Goal: Information Seeking & Learning: Learn about a topic

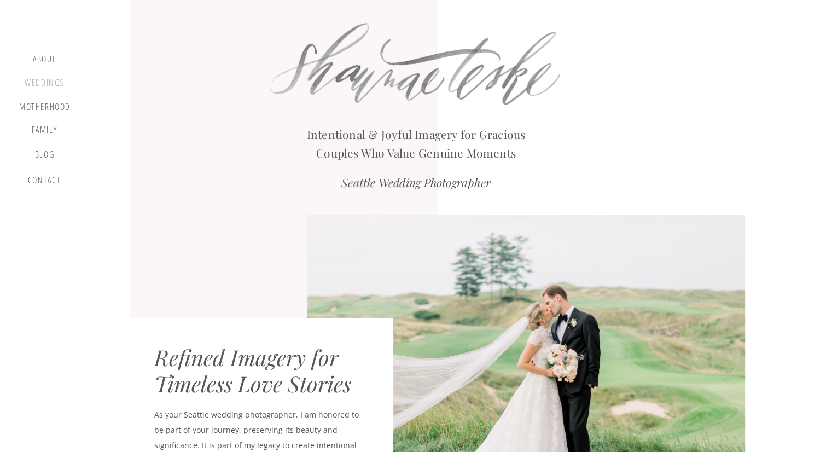
click at [42, 80] on div "Weddings" at bounding box center [45, 85] width 42 height 14
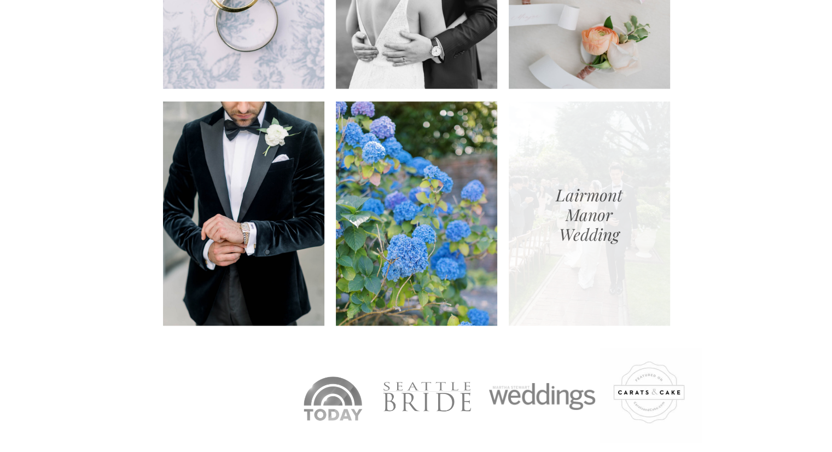
scroll to position [1218, 0]
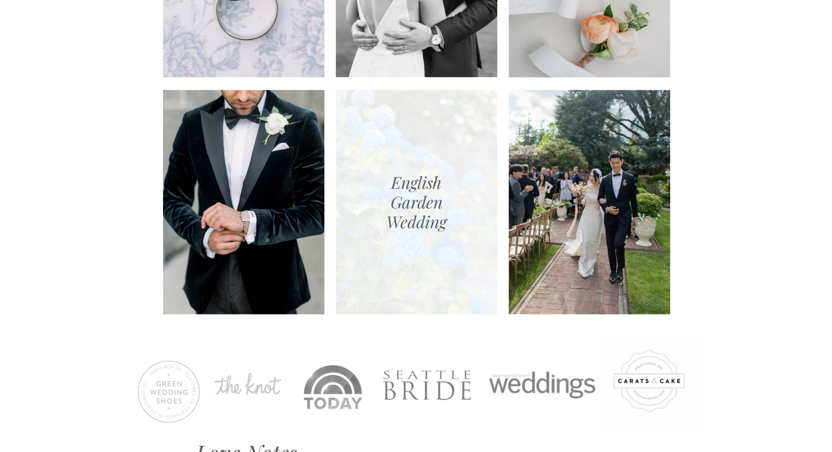
click at [405, 185] on div at bounding box center [416, 202] width 161 height 224
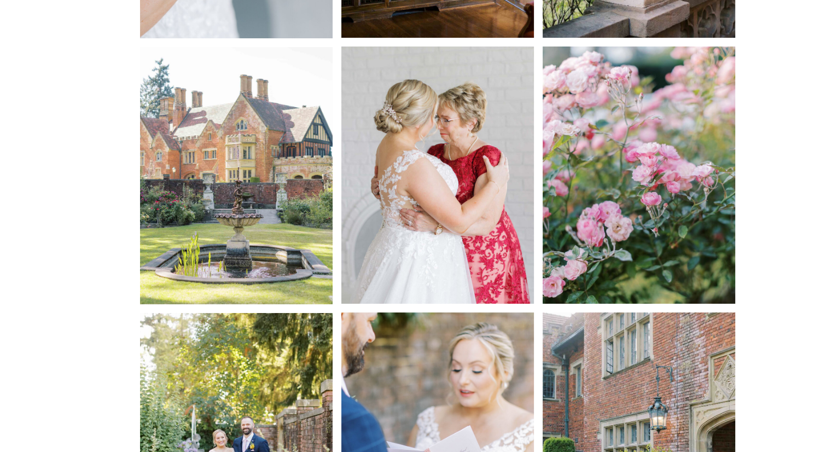
scroll to position [1038, 0]
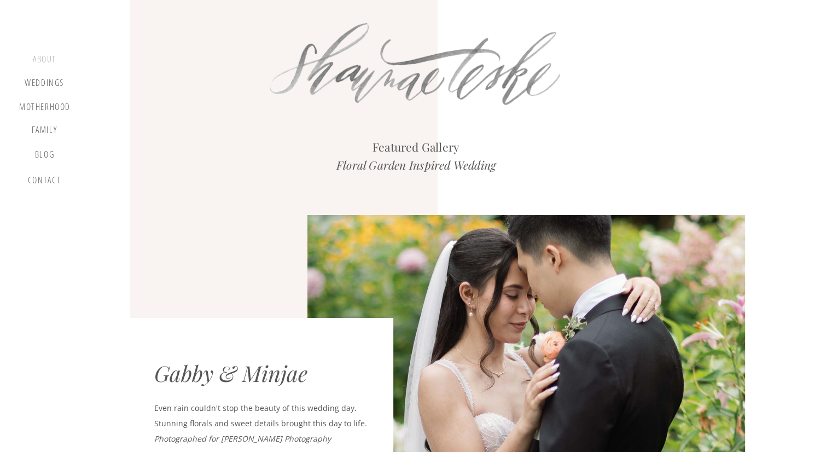
click at [45, 55] on div "about" at bounding box center [44, 60] width 32 height 13
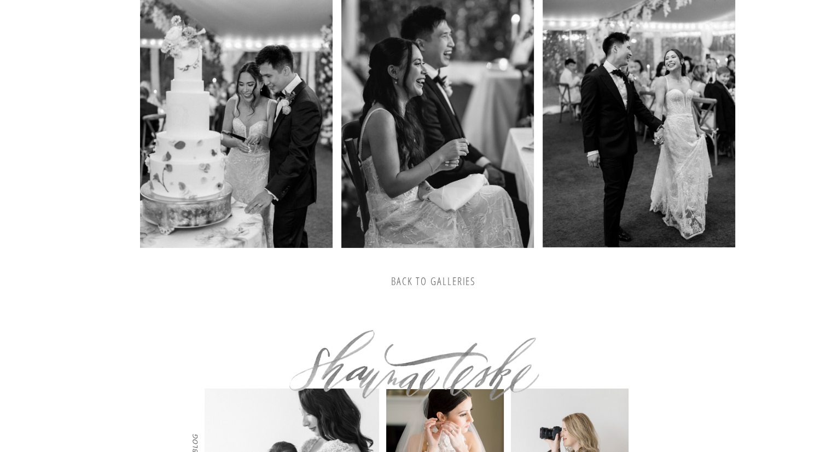
scroll to position [1927, 0]
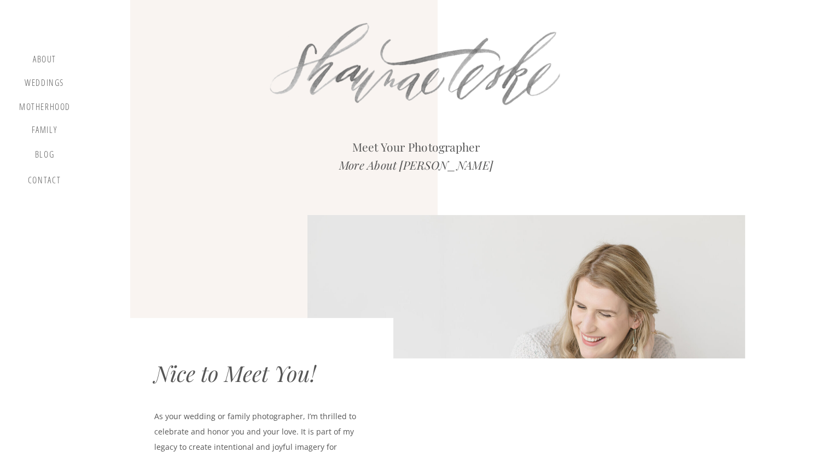
scroll to position [177, 0]
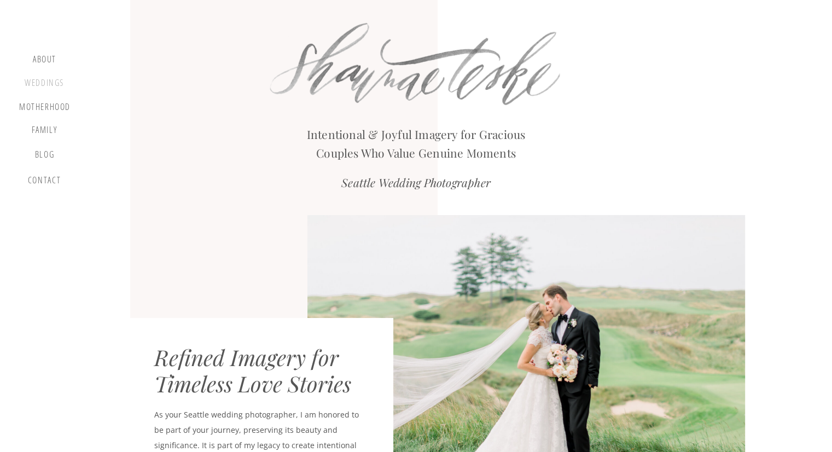
click at [43, 84] on div "Weddings" at bounding box center [45, 85] width 42 height 14
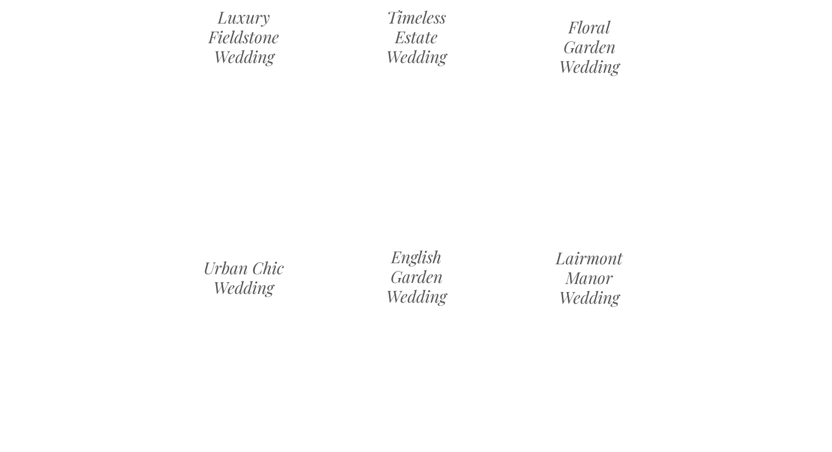
scroll to position [1143, 0]
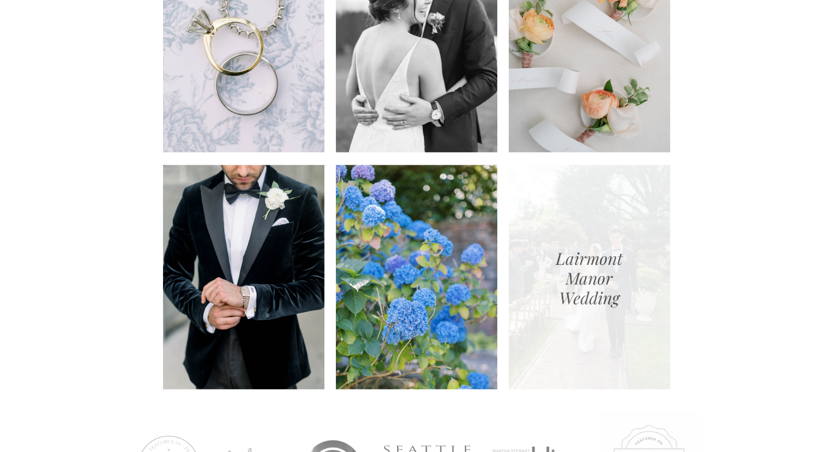
click at [583, 217] on div at bounding box center [589, 277] width 161 height 224
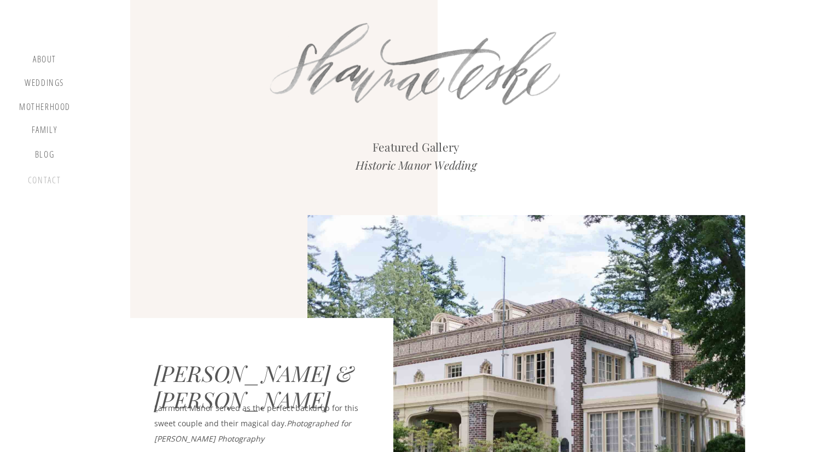
click at [47, 184] on div "contact" at bounding box center [44, 182] width 37 height 15
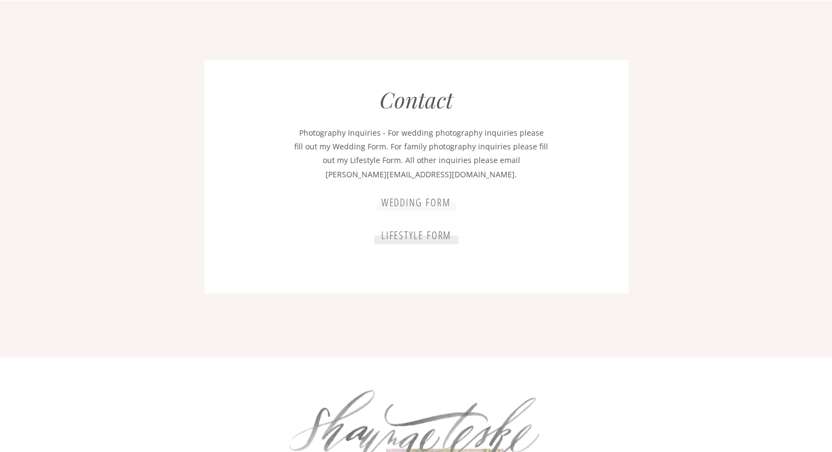
scroll to position [2233, 0]
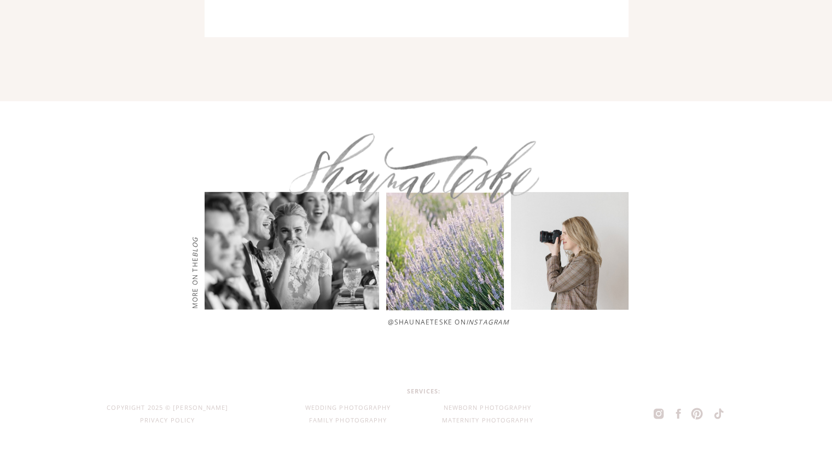
click at [447, 291] on div at bounding box center [445, 251] width 118 height 118
